Goal: Task Accomplishment & Management: Use online tool/utility

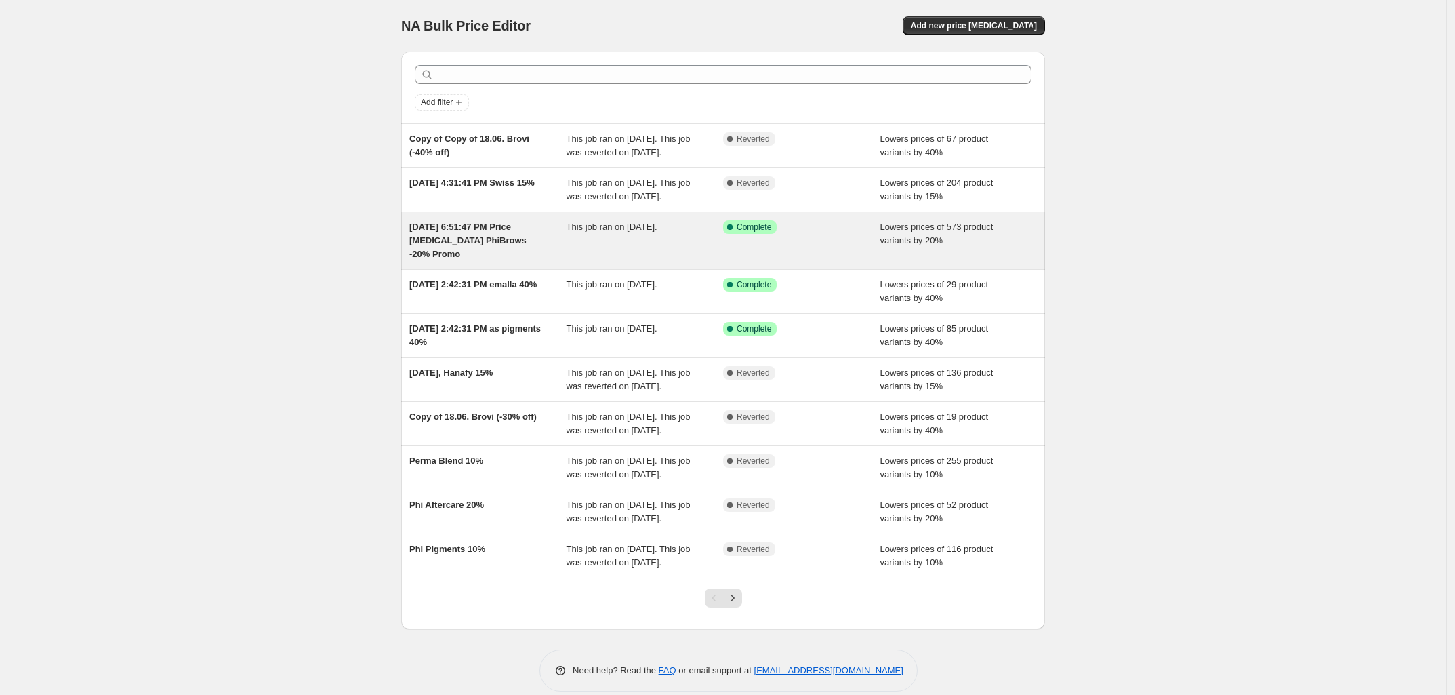
click at [604, 261] on div "This job ran on July 22, 2025." at bounding box center [644, 240] width 157 height 41
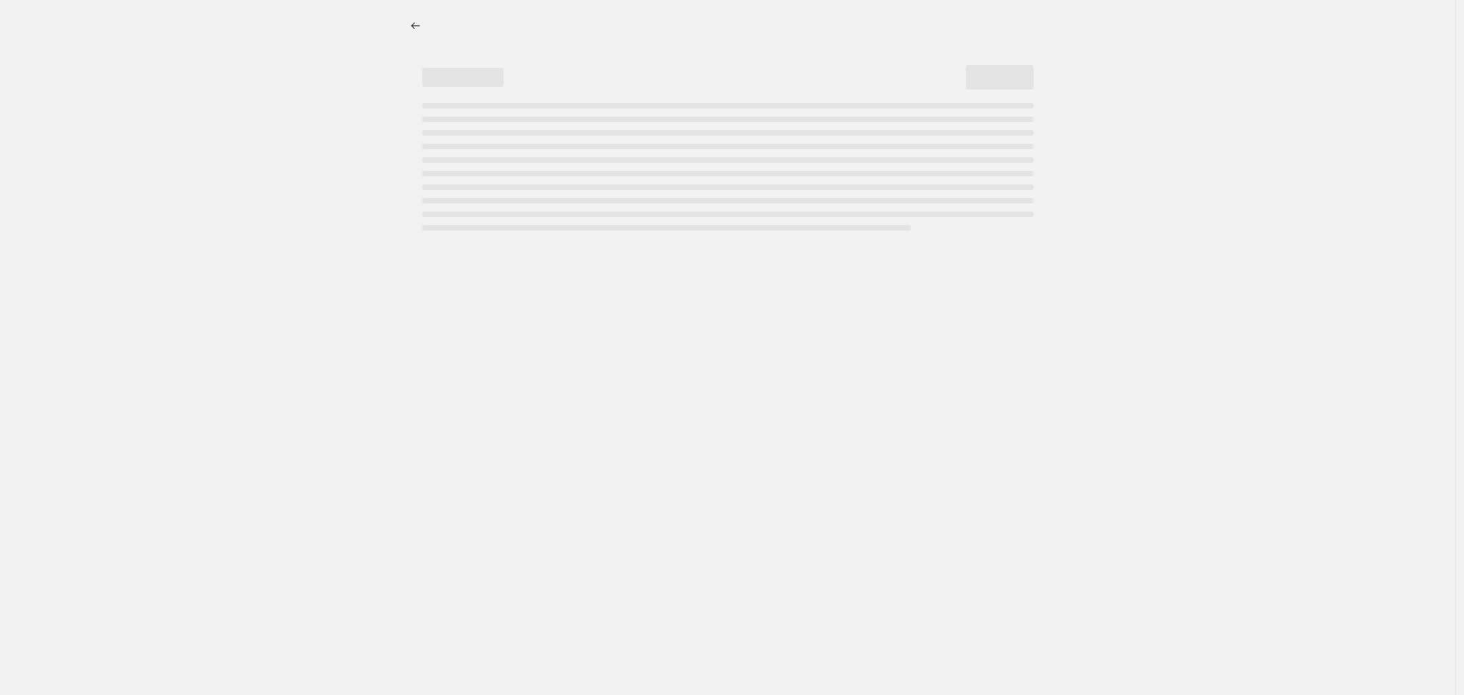
select select "percentage"
select select "vendor"
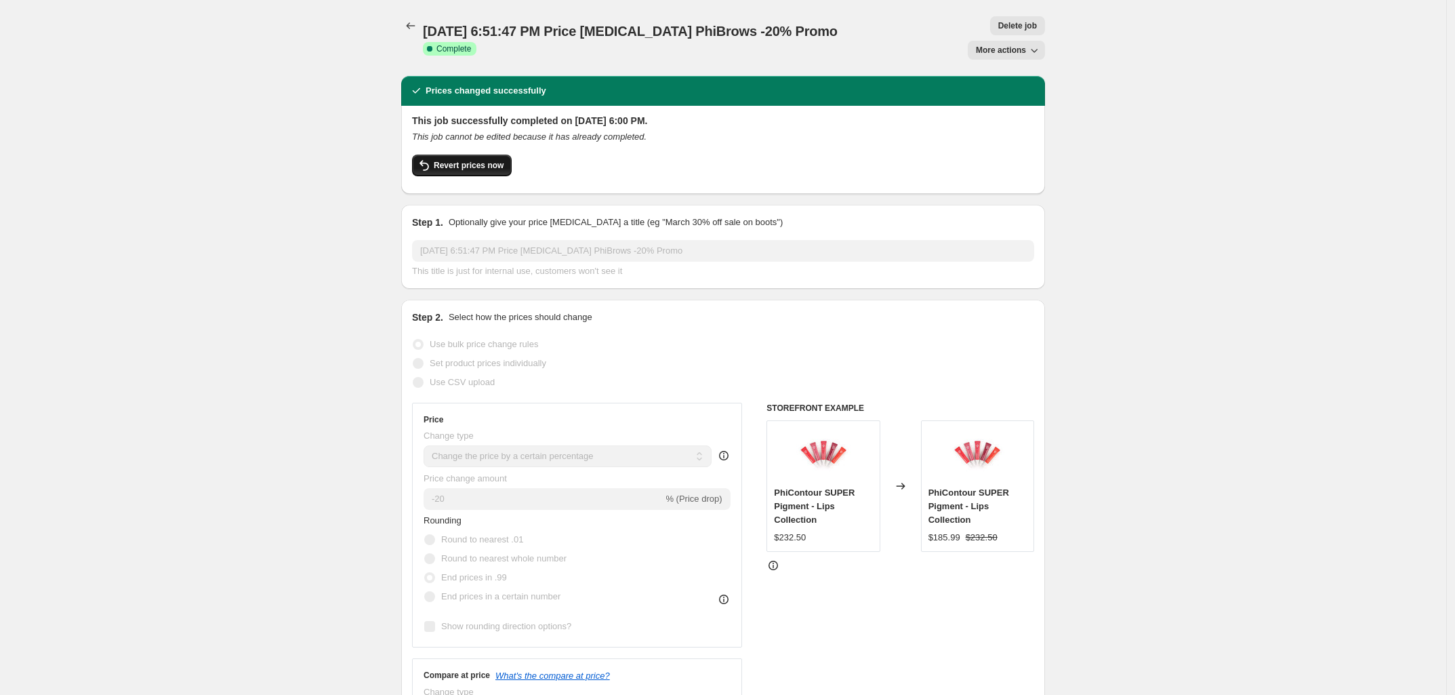
click at [456, 154] on button "Revert prices now" at bounding box center [462, 165] width 100 height 22
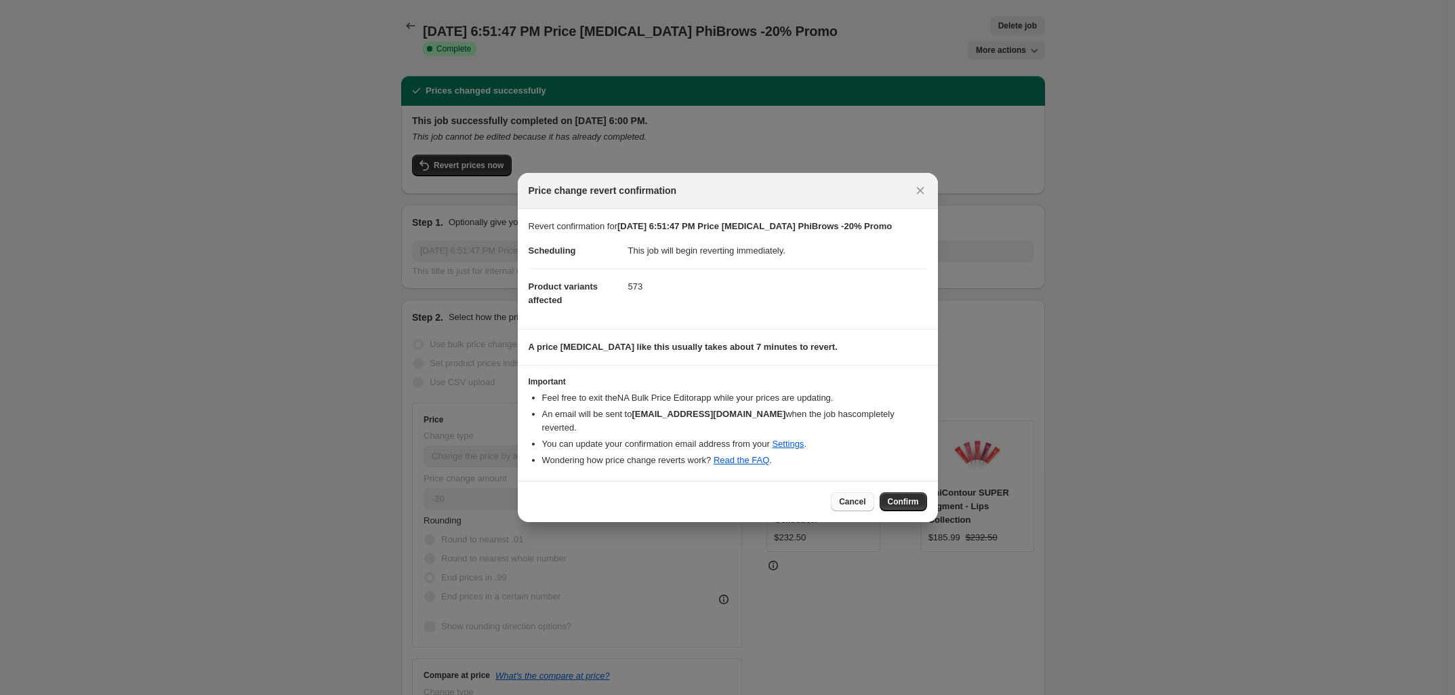
click at [861, 498] on span "Cancel" at bounding box center [852, 501] width 26 height 11
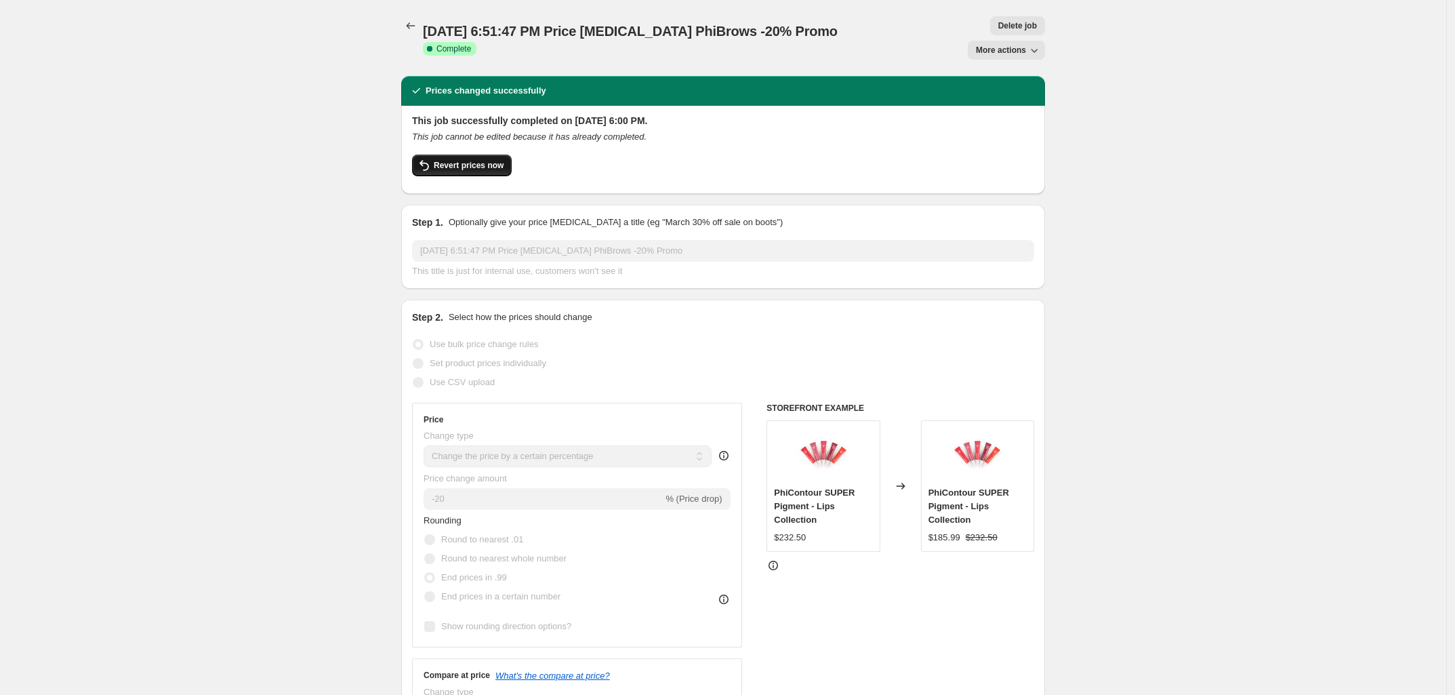
click at [481, 154] on button "Revert prices now" at bounding box center [462, 165] width 100 height 22
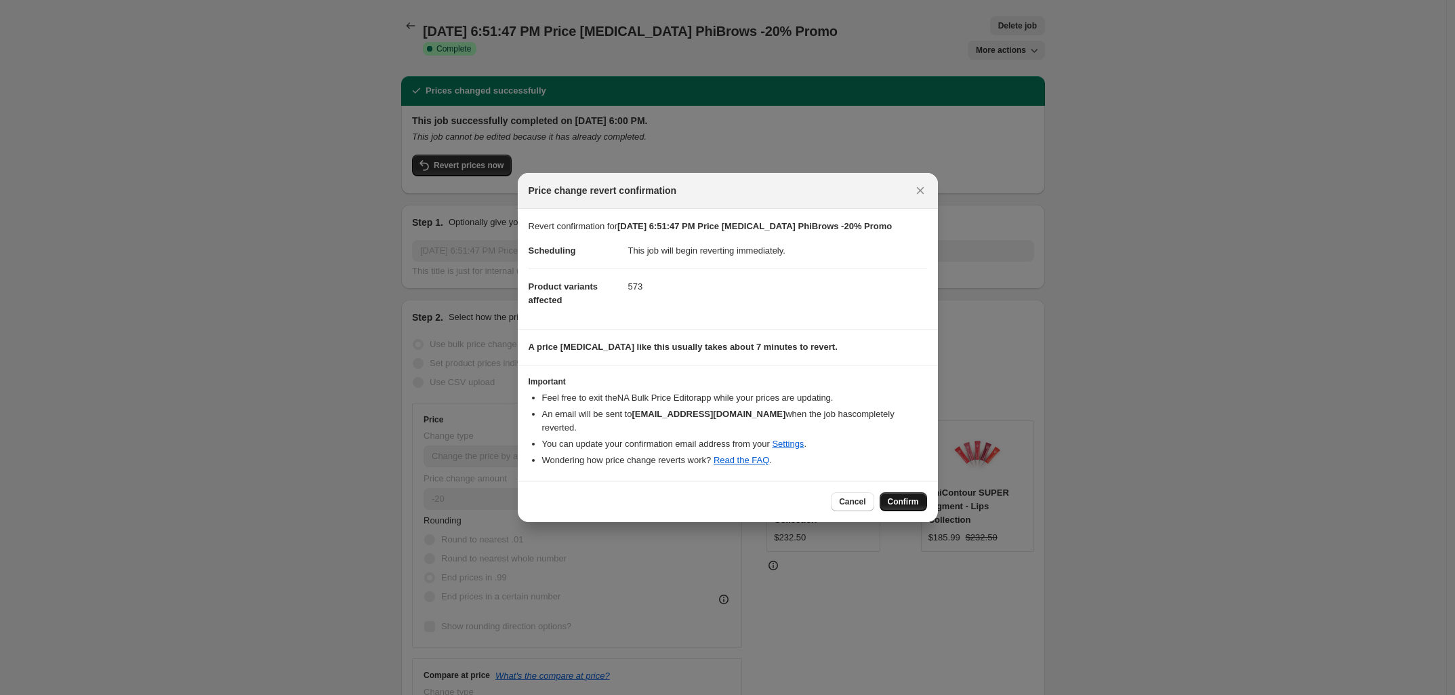
click at [913, 496] on span "Confirm" at bounding box center [903, 501] width 31 height 11
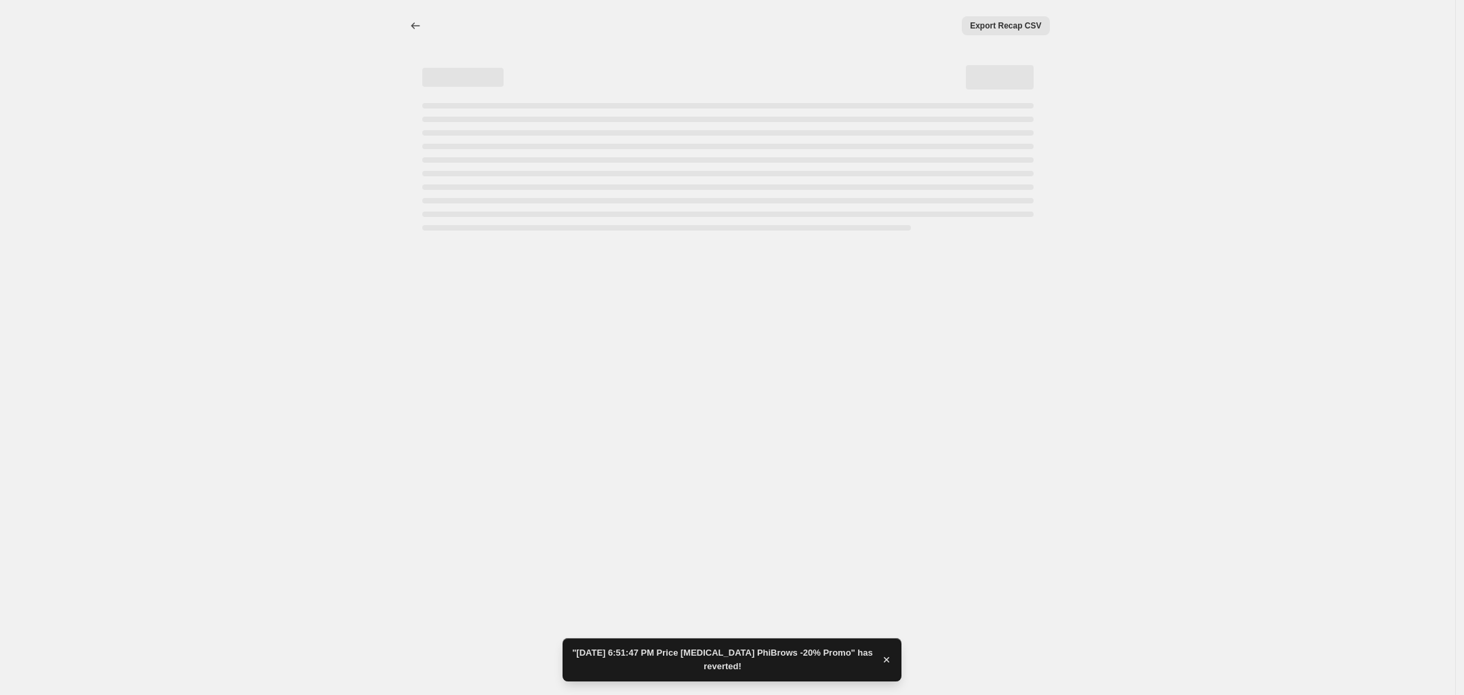
select select "percentage"
select select "vendor"
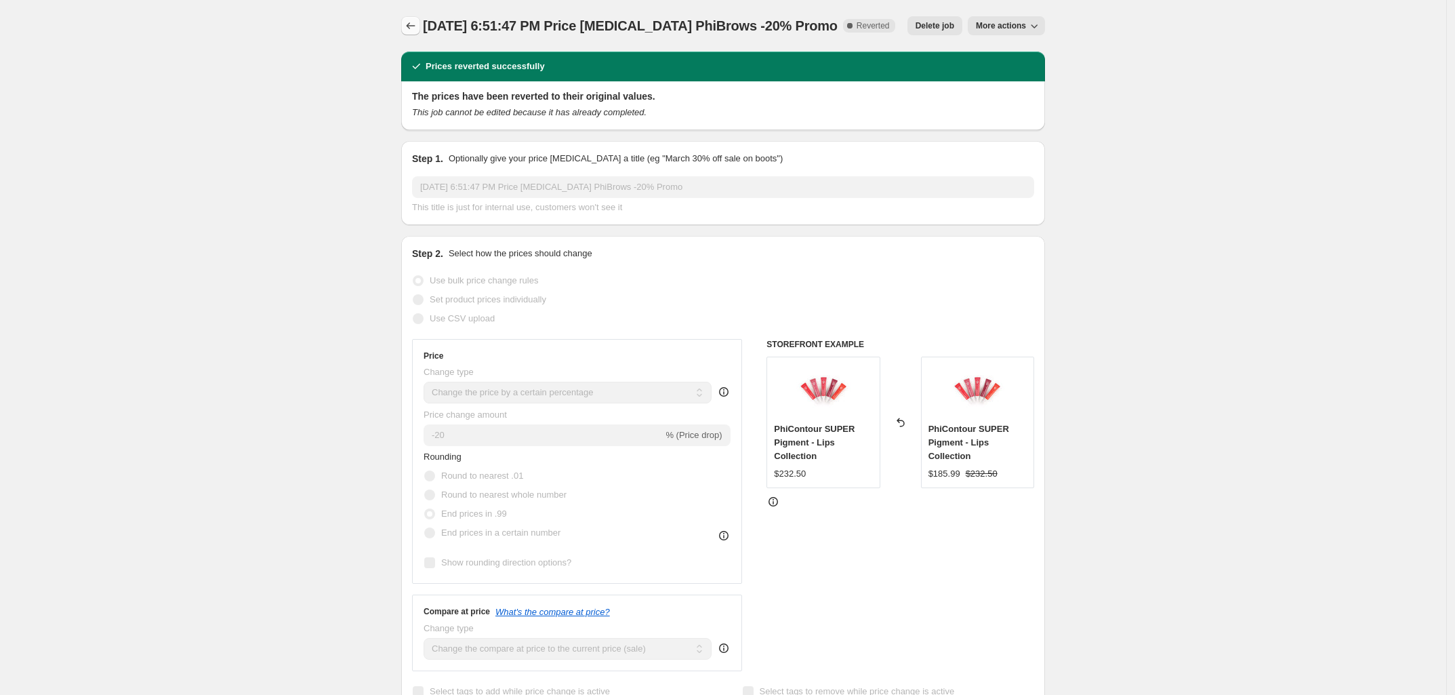
click at [410, 24] on icon "Price change jobs" at bounding box center [411, 26] width 14 height 14
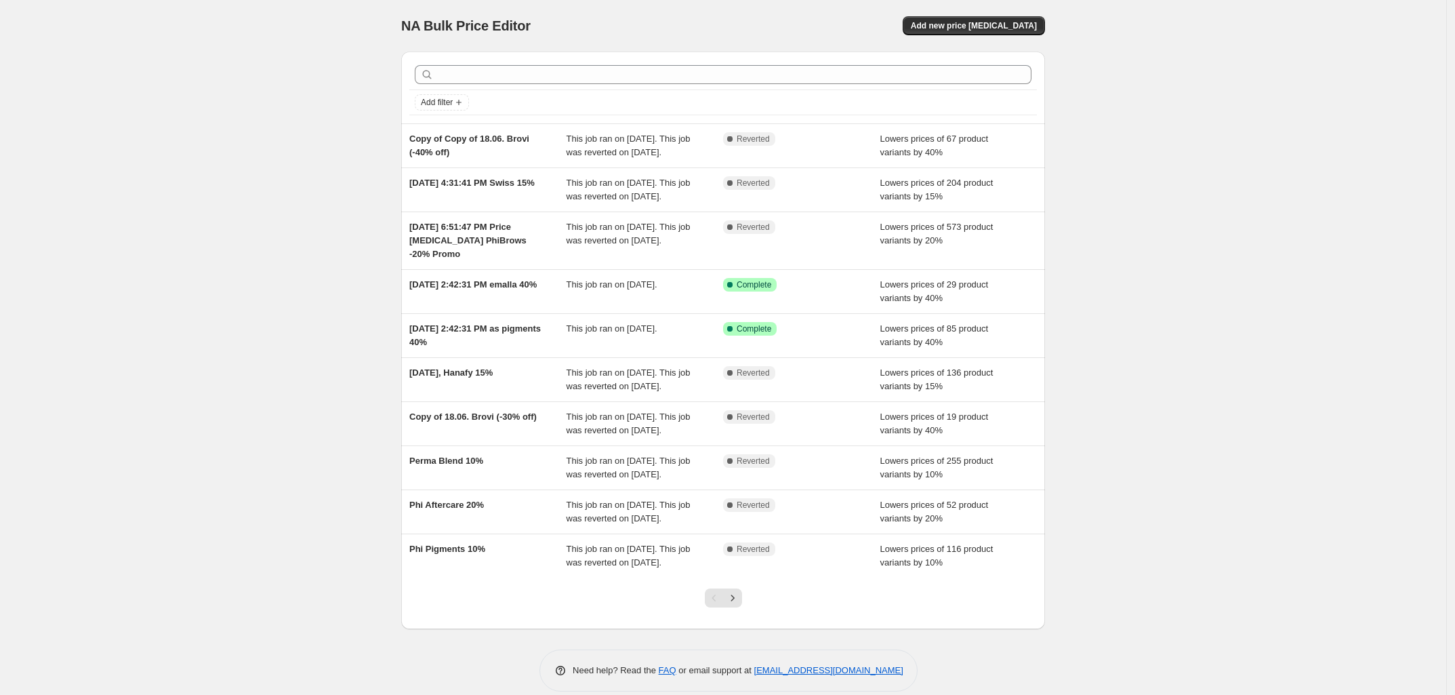
click at [293, 308] on div "NA Bulk Price Editor. This page is ready NA Bulk Price Editor Add new price cha…" at bounding box center [723, 355] width 1446 height 711
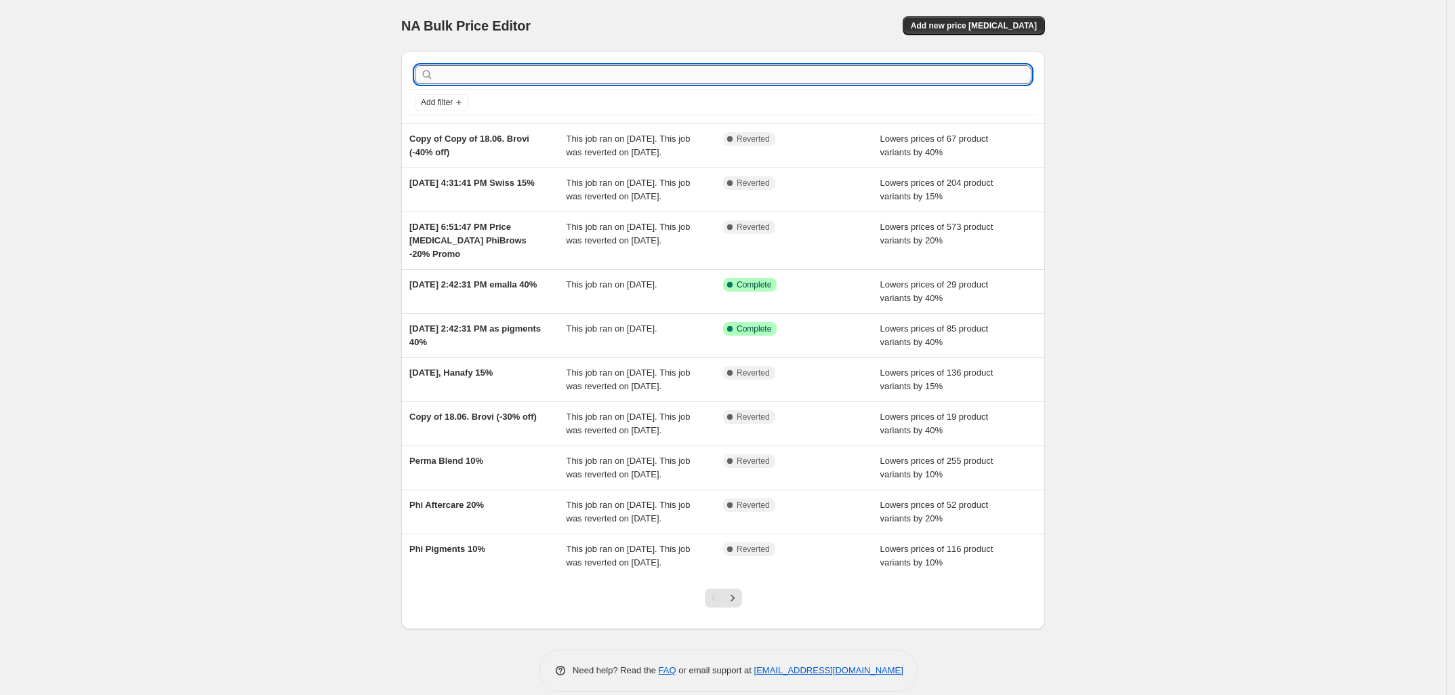
click at [576, 71] on input "text" at bounding box center [733, 74] width 595 height 19
type input "phi"
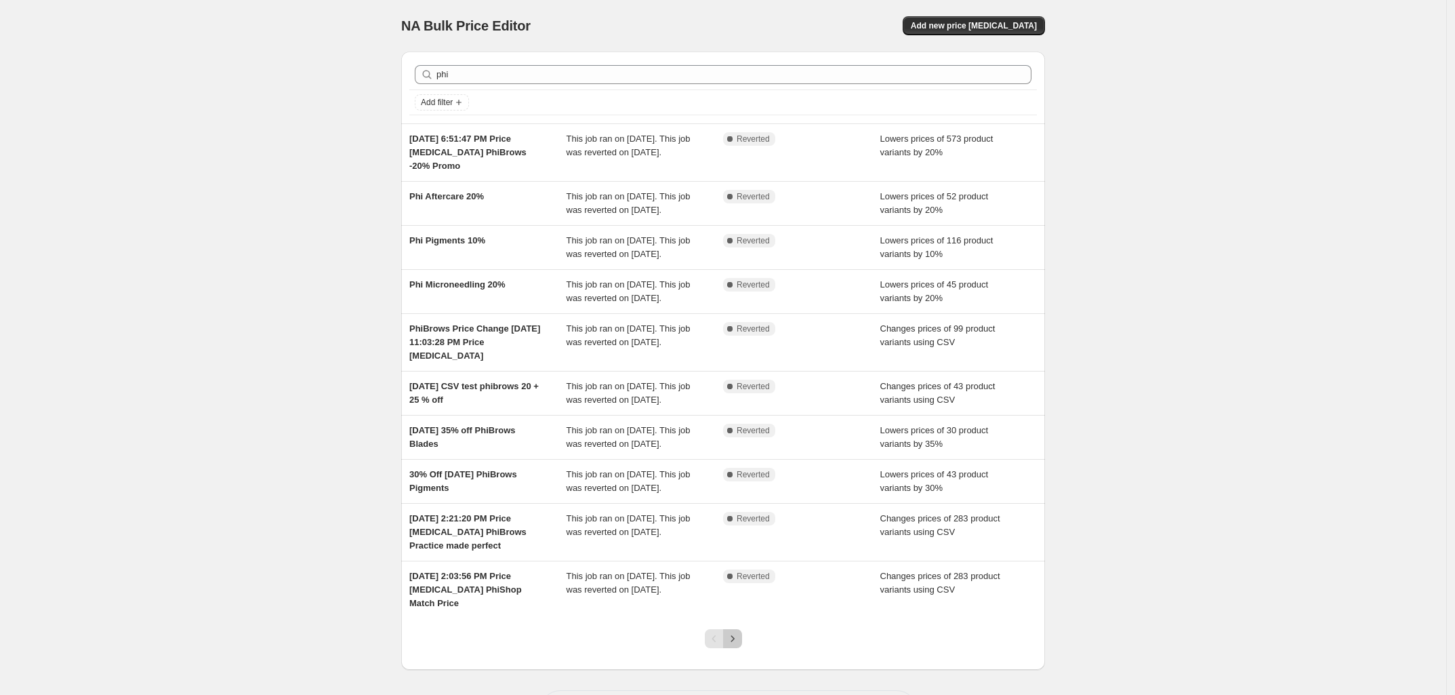
click at [737, 637] on icon "Next" at bounding box center [733, 639] width 14 height 14
